Goal: Check status: Check status

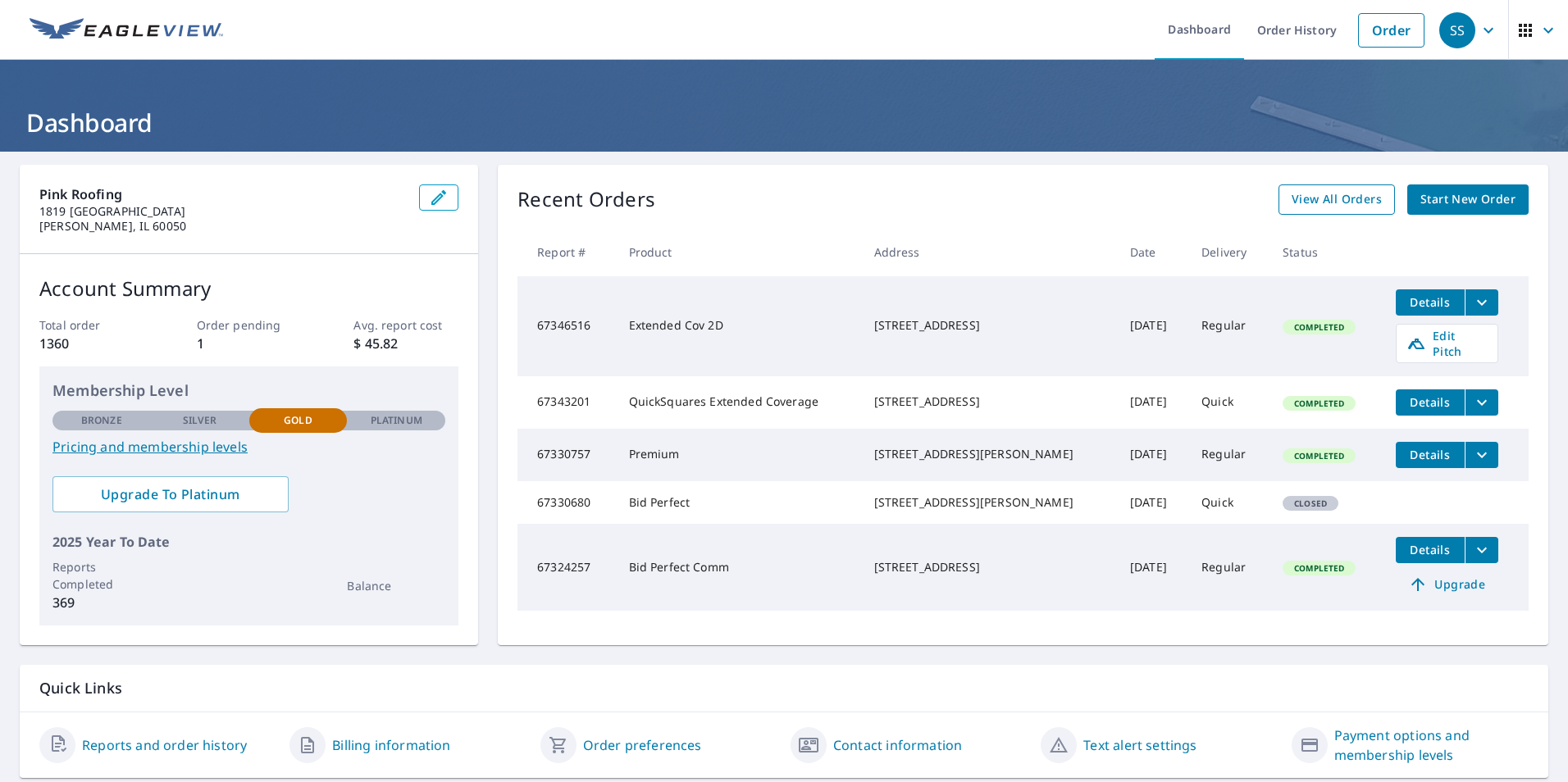
click at [1279, 194] on link "View All Orders" at bounding box center [1336, 200] width 116 height 31
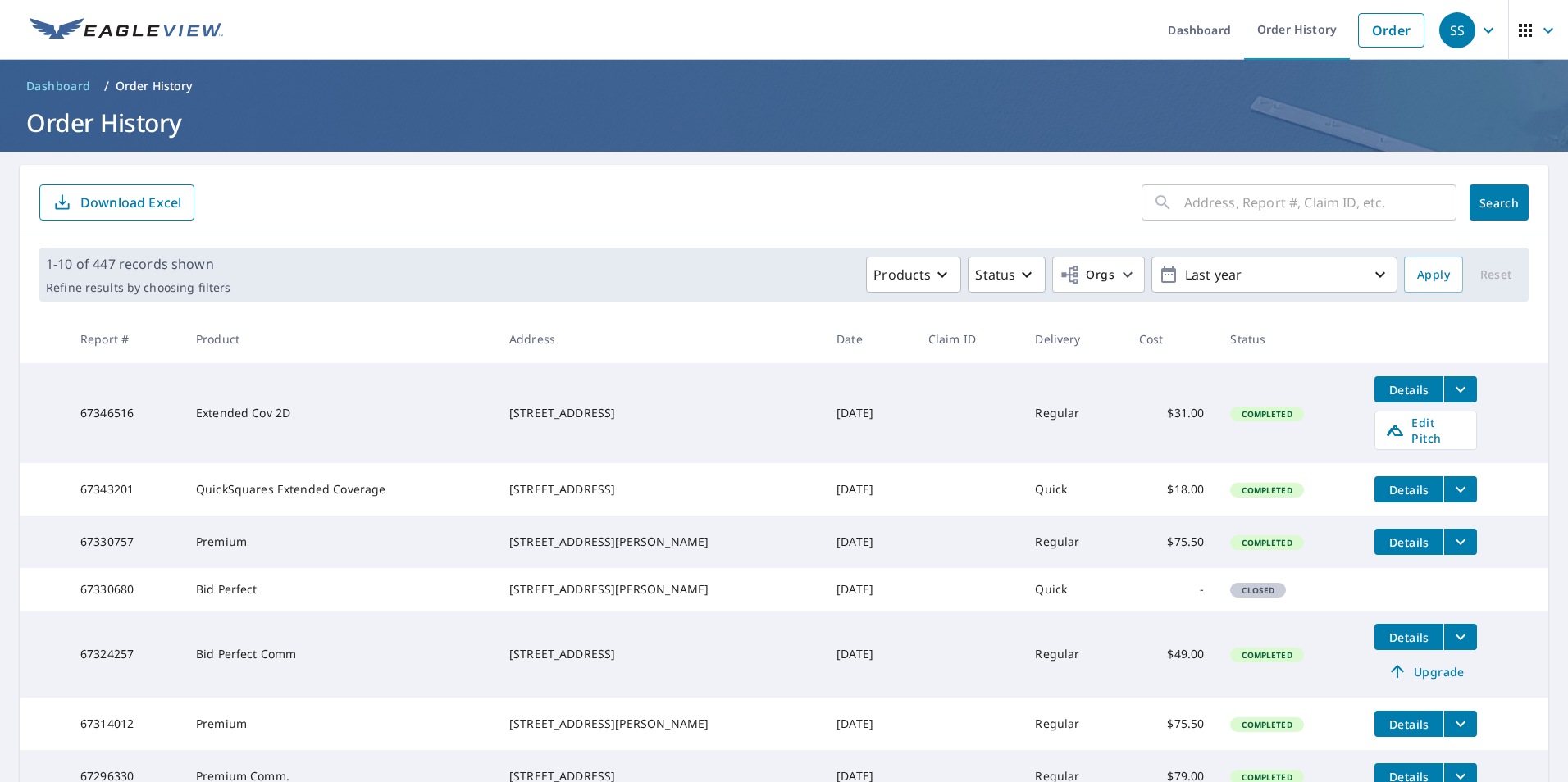
click at [1238, 203] on input "text" at bounding box center [1320, 203] width 272 height 46
type input "1209"
click button "Search" at bounding box center [1499, 203] width 59 height 37
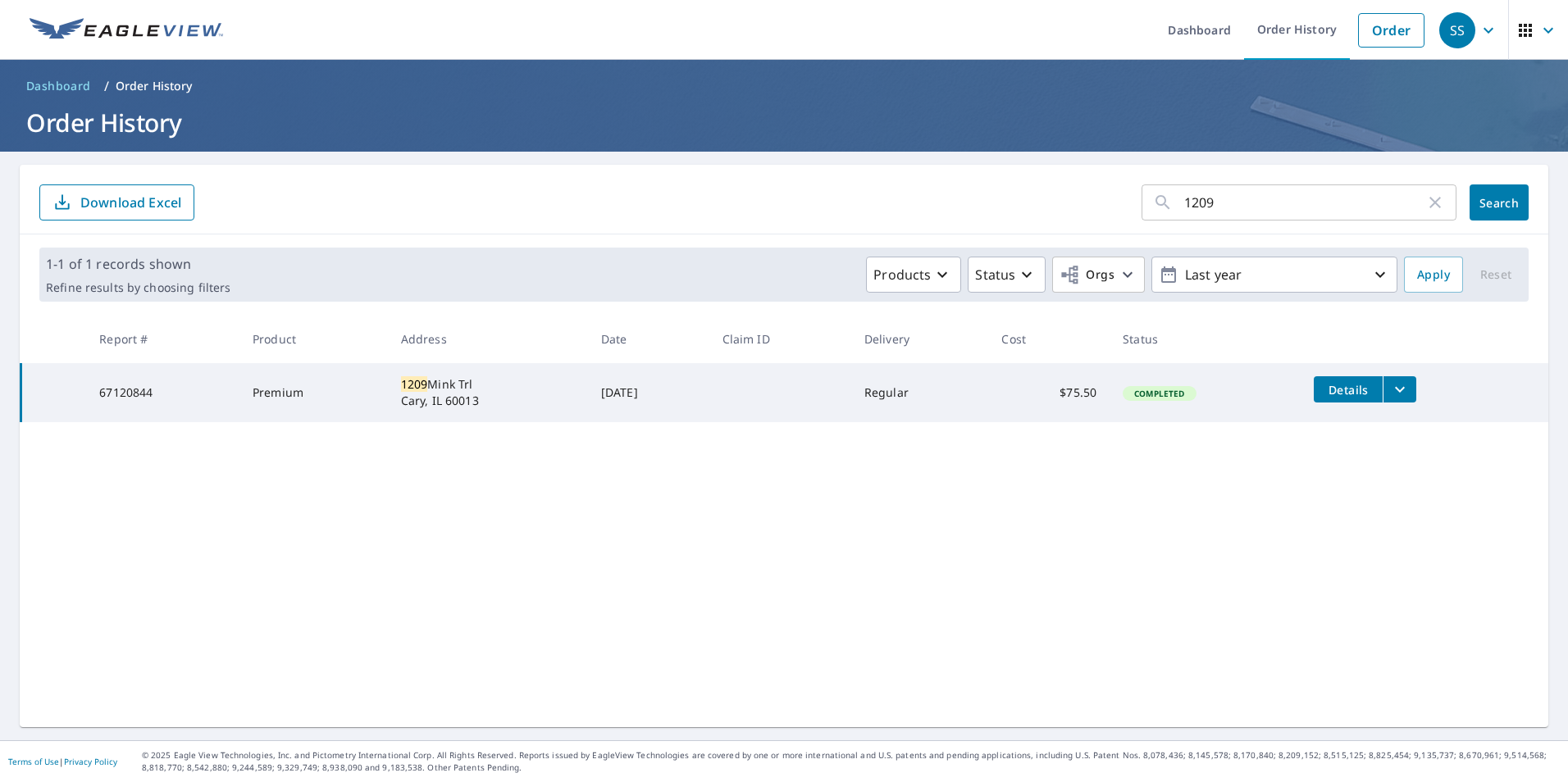
click at [1351, 393] on span "Details" at bounding box center [1348, 390] width 49 height 15
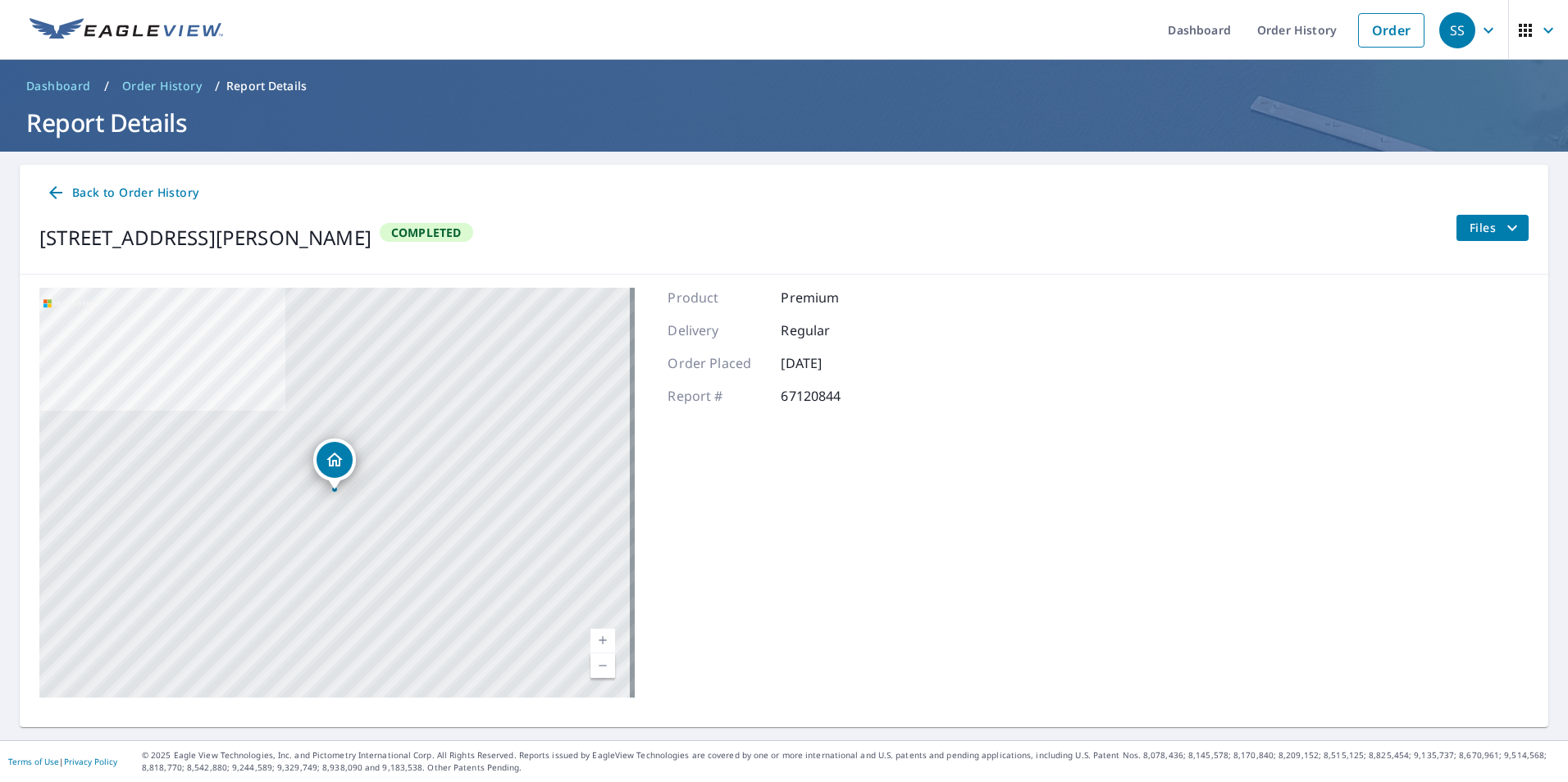
click at [1479, 237] on span "Files" at bounding box center [1496, 228] width 53 height 19
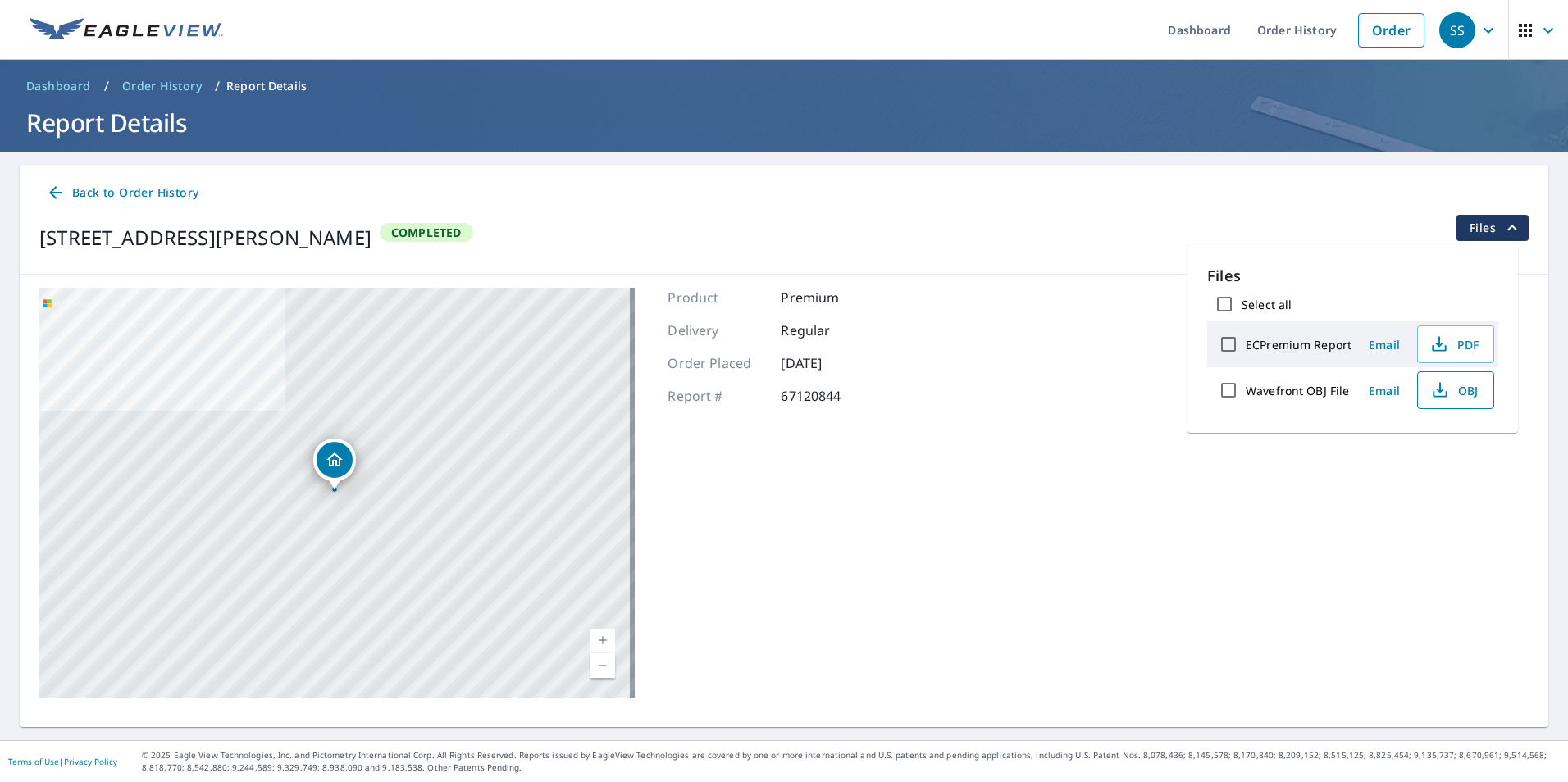
click at [1432, 386] on icon "button" at bounding box center [1440, 391] width 19 height 19
click at [1225, 270] on p "Files" at bounding box center [1353, 275] width 291 height 22
click at [1467, 328] on button "PDF" at bounding box center [1455, 344] width 77 height 38
